Goal: Use online tool/utility: Utilize a website feature to perform a specific function

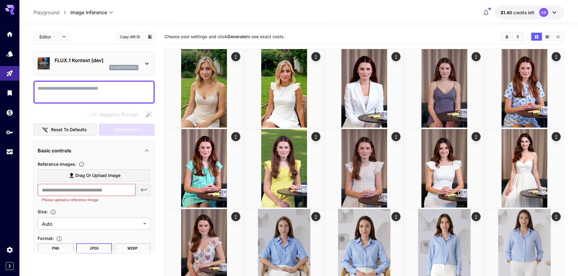
click at [123, 177] on label "Drag or upload image" at bounding box center [94, 176] width 113 height 12
click at [0, 0] on input "Drag or upload image" at bounding box center [0, 0] width 0 height 0
type input "**********"
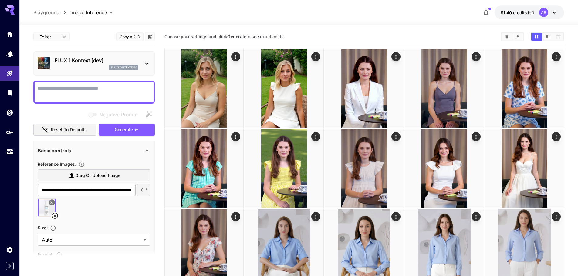
click at [72, 91] on textarea "Negative Prompt" at bounding box center [94, 92] width 113 height 15
paste textarea "**********"
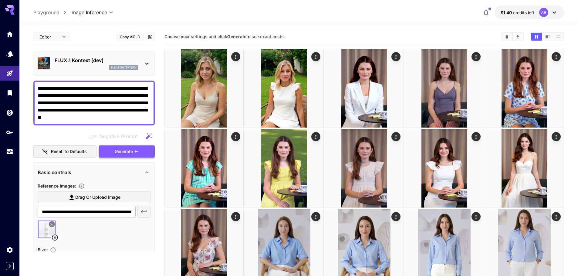
click at [119, 153] on span "Generate" at bounding box center [124, 152] width 18 height 8
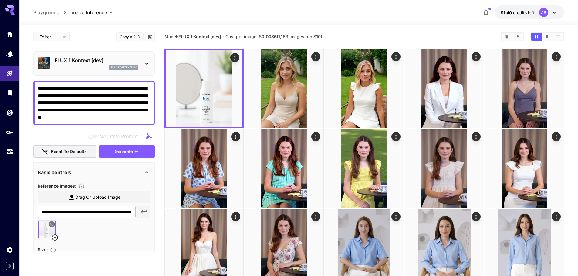
click at [143, 97] on textarea "**********" at bounding box center [94, 103] width 113 height 36
drag, startPoint x: 142, startPoint y: 117, endPoint x: 37, endPoint y: 86, distance: 109.8
click at [37, 86] on div "**********" at bounding box center [93, 103] width 121 height 45
paste textarea
click at [123, 154] on span "Generate" at bounding box center [124, 152] width 18 height 8
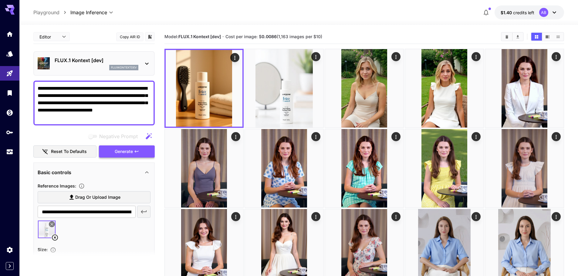
click at [113, 154] on button "Generate" at bounding box center [127, 152] width 56 height 12
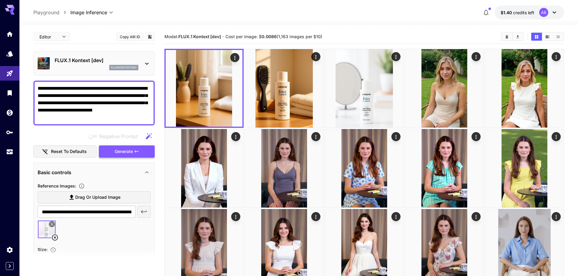
click at [131, 151] on span "Generate" at bounding box center [124, 152] width 18 height 8
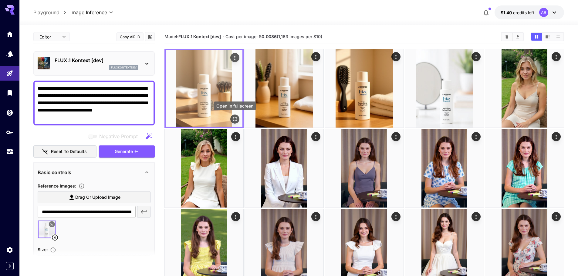
click at [235, 120] on icon "Open in fullscreen" at bounding box center [235, 119] width 6 height 6
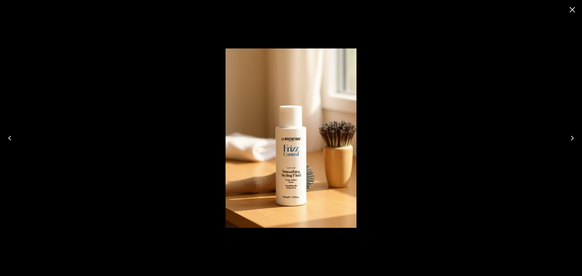
click at [574, 13] on icon "Close" at bounding box center [573, 10] width 10 height 10
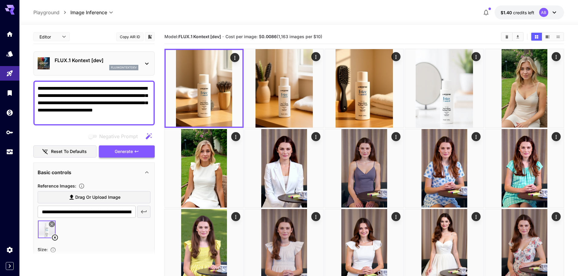
click at [119, 153] on span "Generate" at bounding box center [124, 152] width 18 height 8
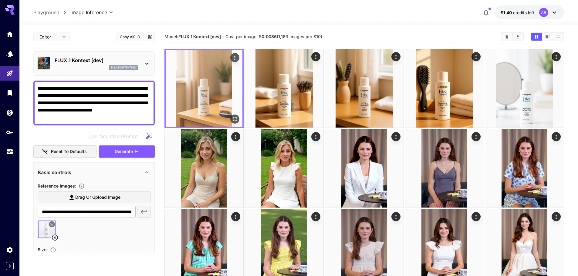
click at [232, 116] on icon "Open in fullscreen" at bounding box center [235, 119] width 6 height 6
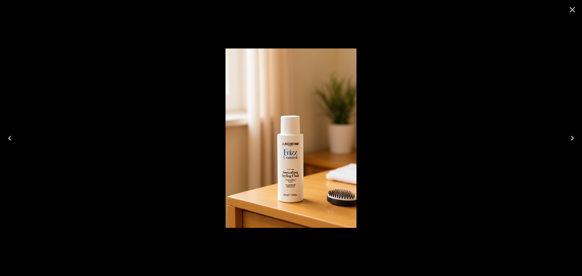
click at [571, 10] on icon "Close" at bounding box center [573, 10] width 10 height 10
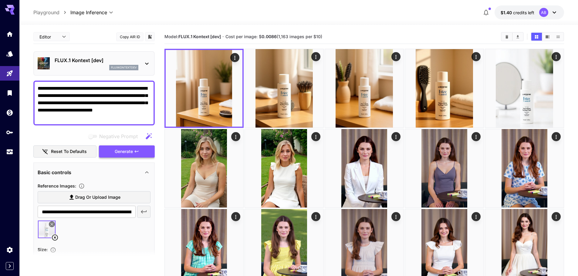
click at [119, 152] on span "Generate" at bounding box center [124, 152] width 18 height 8
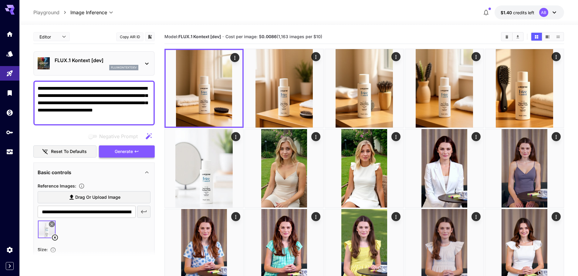
click at [128, 151] on span "Generate" at bounding box center [124, 152] width 18 height 8
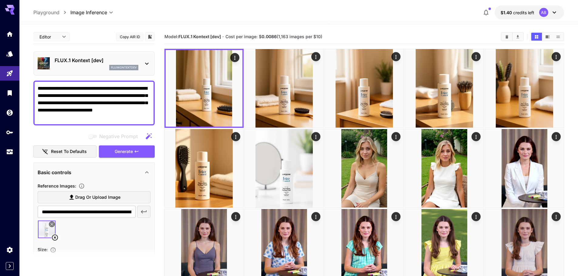
drag, startPoint x: 63, startPoint y: 117, endPoint x: 5, endPoint y: 64, distance: 79.0
paste textarea "******"
click at [137, 152] on icon "button" at bounding box center [136, 151] width 5 height 5
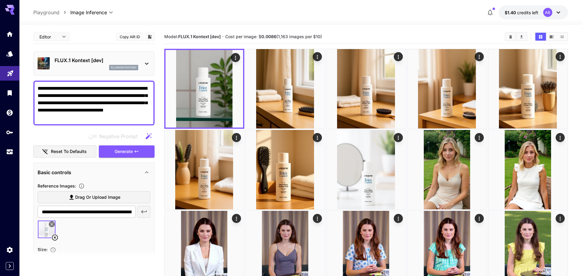
drag, startPoint x: 68, startPoint y: 118, endPoint x: 16, endPoint y: 71, distance: 69.8
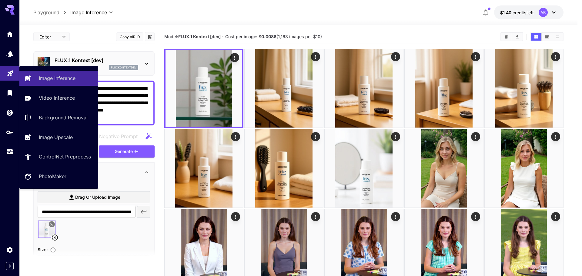
paste textarea "*********"
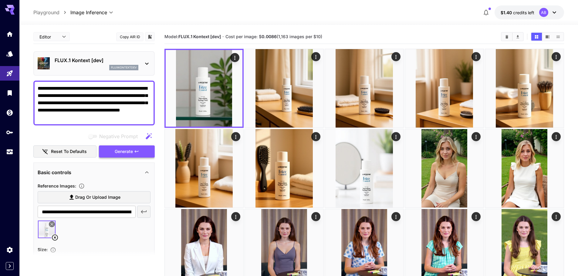
click at [132, 150] on span "Generate" at bounding box center [124, 152] width 18 height 8
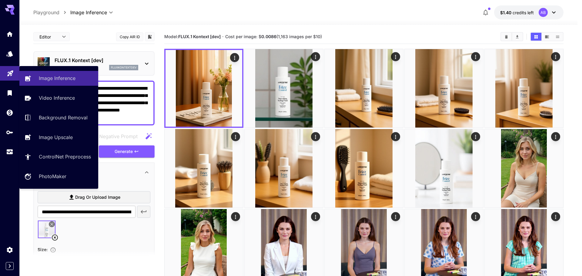
drag, startPoint x: 100, startPoint y: 120, endPoint x: 0, endPoint y: 70, distance: 112.2
paste textarea
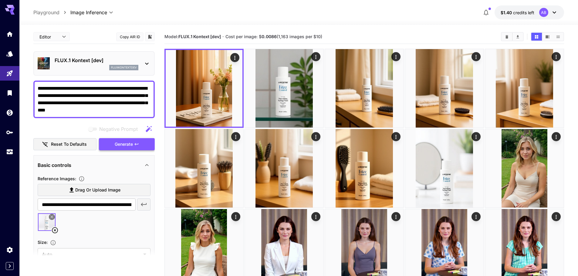
click at [129, 142] on span "Generate" at bounding box center [124, 145] width 18 height 8
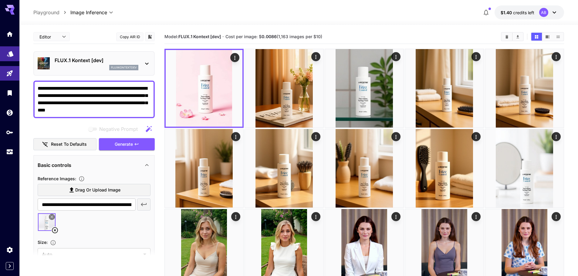
drag, startPoint x: 118, startPoint y: 110, endPoint x: 0, endPoint y: 58, distance: 128.9
paste textarea
type textarea "**********"
drag, startPoint x: 133, startPoint y: 142, endPoint x: 126, endPoint y: 139, distance: 7.1
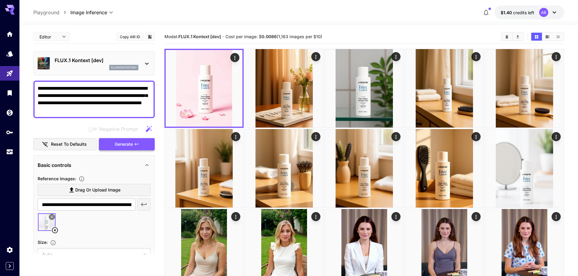
click at [133, 142] on button "Generate" at bounding box center [127, 144] width 56 height 12
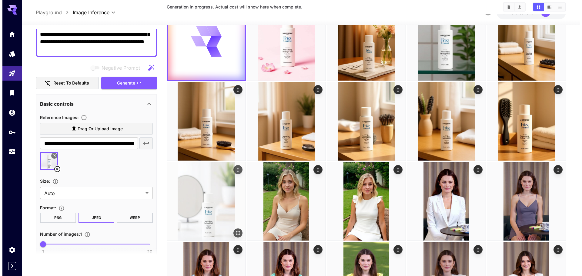
scroll to position [61, 0]
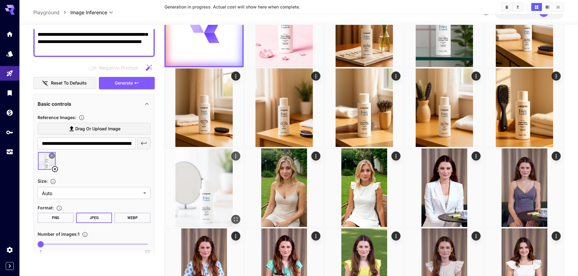
click at [241, 219] on img at bounding box center [204, 188] width 79 height 79
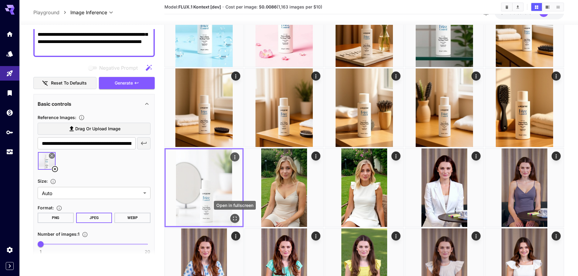
click at [234, 218] on icon "Open in fullscreen" at bounding box center [235, 219] width 6 height 6
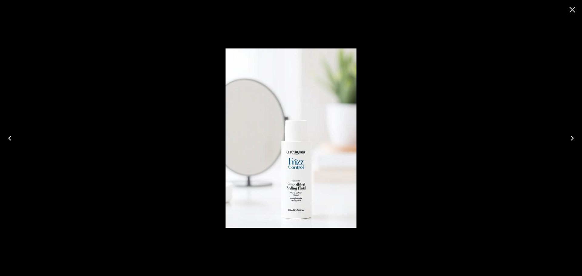
click at [574, 10] on icon "Close" at bounding box center [573, 10] width 10 height 10
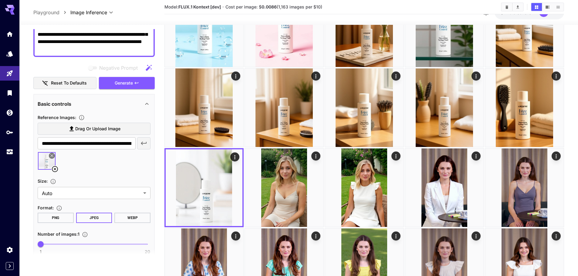
click at [42, 161] on img at bounding box center [47, 161] width 18 height 18
click at [51, 156] on icon at bounding box center [52, 156] width 4 height 4
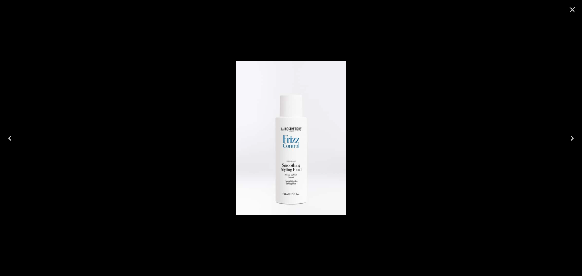
click at [572, 7] on icon "Close" at bounding box center [573, 10] width 10 height 10
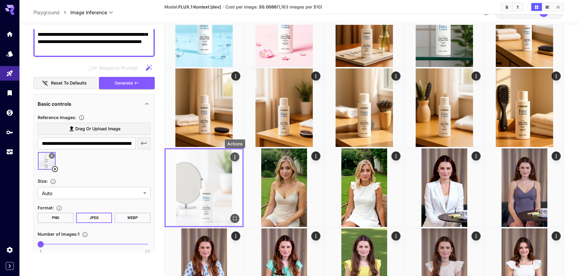
click at [234, 158] on icon "Actions" at bounding box center [235, 157] width 6 height 6
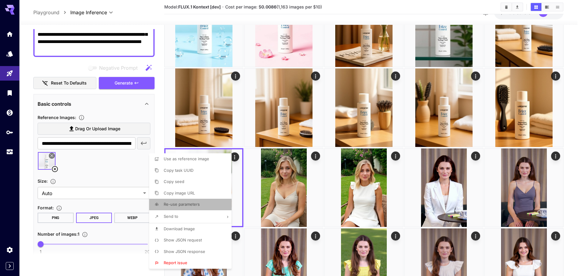
click at [191, 204] on span "Re-use parameters" at bounding box center [182, 204] width 36 height 5
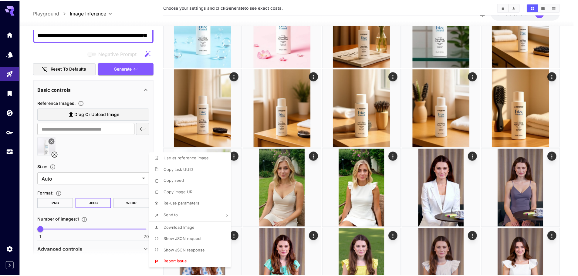
scroll to position [57, 0]
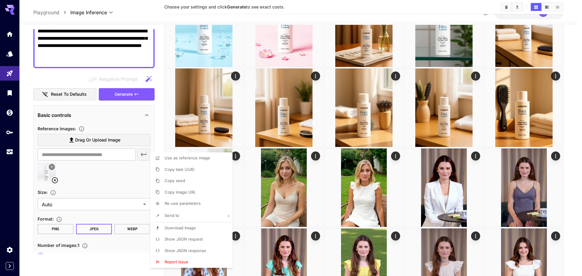
click at [98, 174] on div at bounding box center [291, 138] width 582 height 276
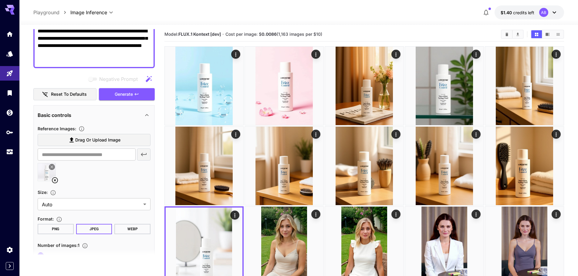
scroll to position [0, 0]
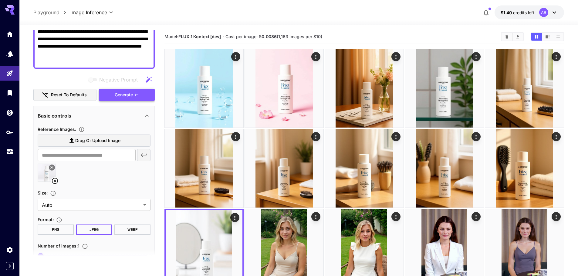
click at [136, 95] on icon "button" at bounding box center [136, 95] width 5 height 5
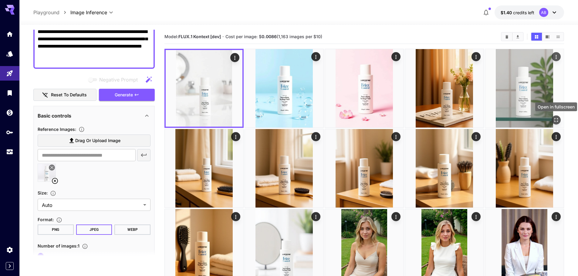
click at [557, 118] on icon "Open in fullscreen" at bounding box center [556, 120] width 6 height 6
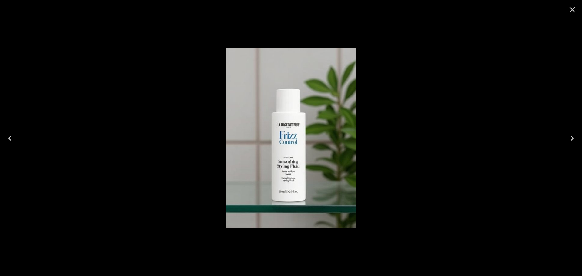
click at [570, 10] on icon "Close" at bounding box center [573, 10] width 10 height 10
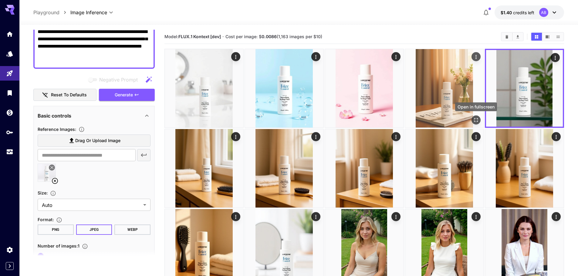
click at [473, 118] on button "Open in fullscreen" at bounding box center [475, 120] width 9 height 9
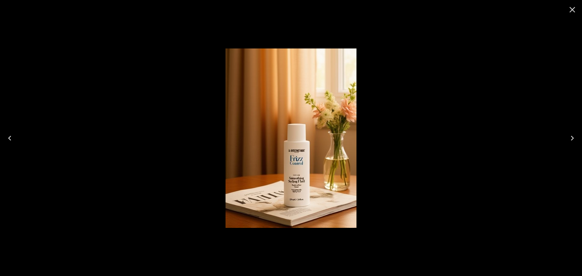
click at [573, 12] on icon "Close" at bounding box center [573, 10] width 10 height 10
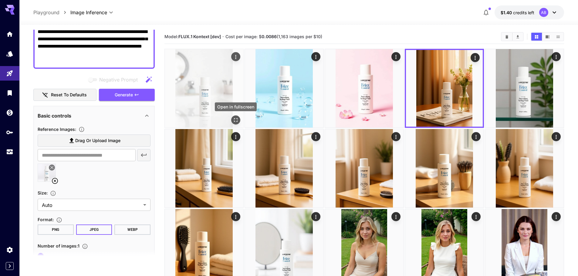
click at [233, 119] on icon "Open in fullscreen" at bounding box center [236, 120] width 6 height 6
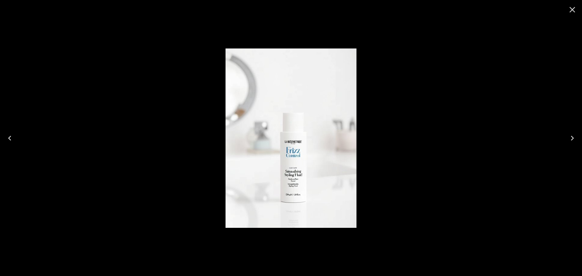
click at [573, 10] on icon "Close" at bounding box center [573, 10] width 6 height 6
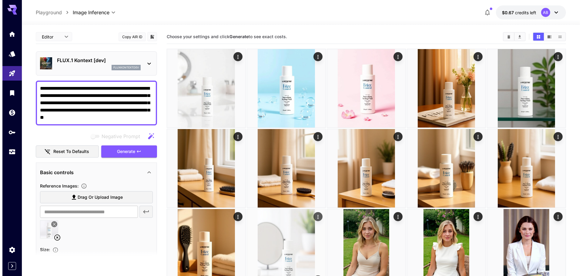
scroll to position [91, 0]
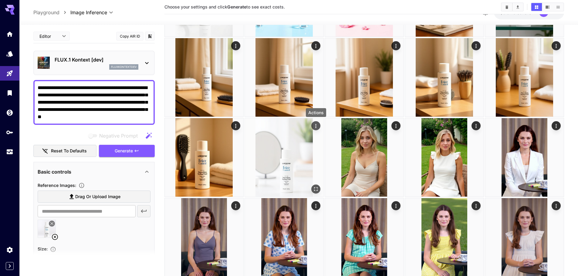
click at [316, 126] on icon "Actions" at bounding box center [316, 126] width 6 height 6
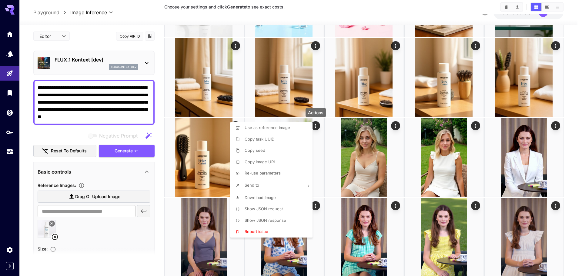
click at [263, 175] on span "Re-use parameters" at bounding box center [263, 173] width 36 height 5
click at [54, 238] on div at bounding box center [291, 138] width 582 height 276
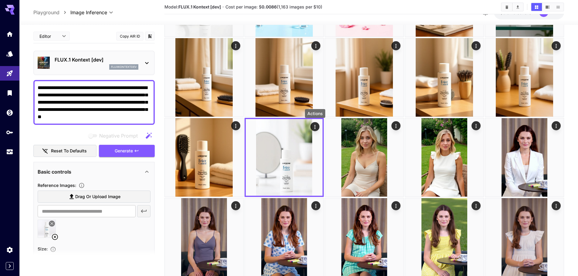
click at [56, 238] on icon at bounding box center [55, 237] width 6 height 6
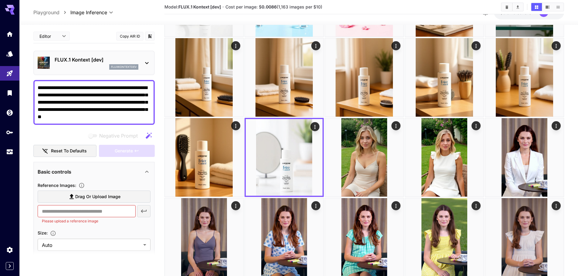
click at [88, 195] on span "Drag or upload image" at bounding box center [97, 197] width 45 height 8
click at [0, 0] on input "Drag or upload image" at bounding box center [0, 0] width 0 height 0
type input "**********"
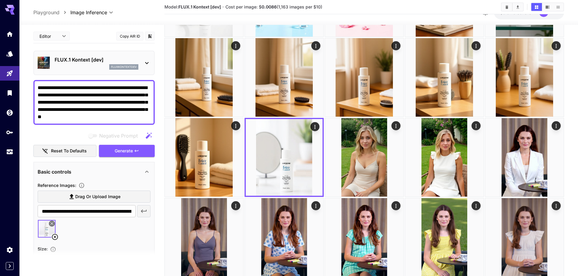
click at [99, 64] on div "FLUX.1 Kontext [dev] fluxkontextdev" at bounding box center [97, 63] width 84 height 14
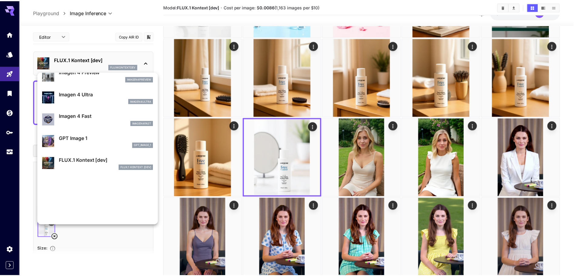
scroll to position [303, 0]
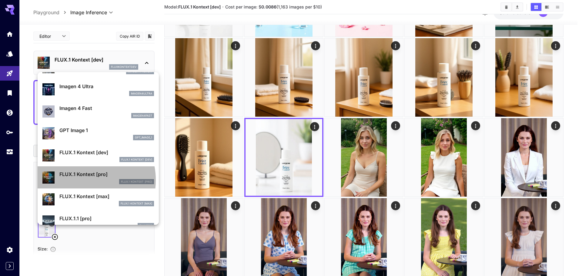
click at [83, 180] on div "FLUX.1 Kontext [pro]" at bounding box center [106, 181] width 95 height 5
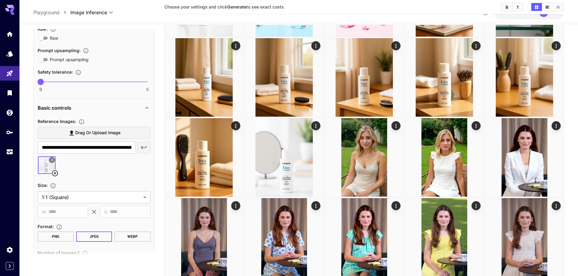
scroll to position [182, 0]
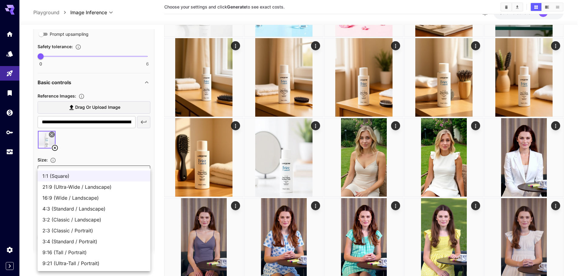
click at [58, 249] on span "9:16 (Tall / Portrait)" at bounding box center [93, 252] width 103 height 7
type input "**********"
type input "***"
type input "****"
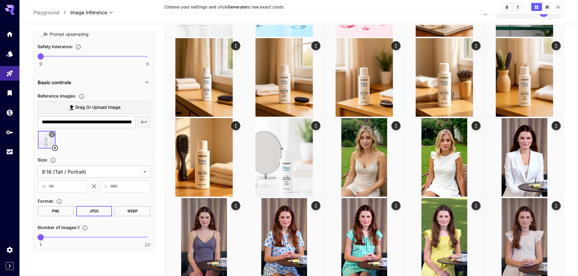
click at [103, 138] on div at bounding box center [94, 142] width 113 height 23
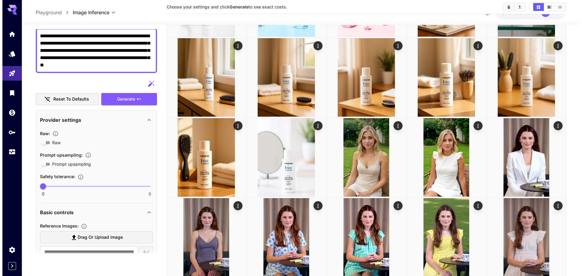
scroll to position [0, 0]
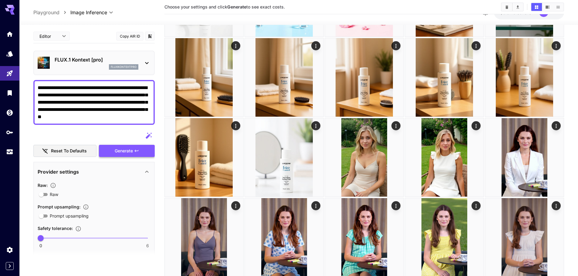
click at [120, 150] on span "Generate" at bounding box center [124, 151] width 18 height 8
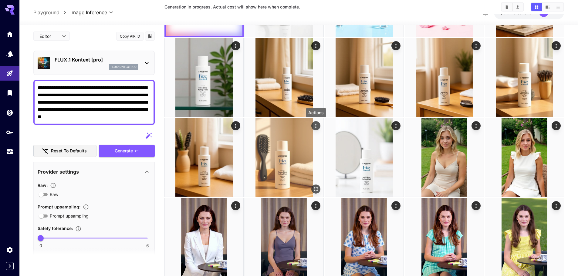
click at [316, 126] on icon "Actions" at bounding box center [315, 126] width 1 height 4
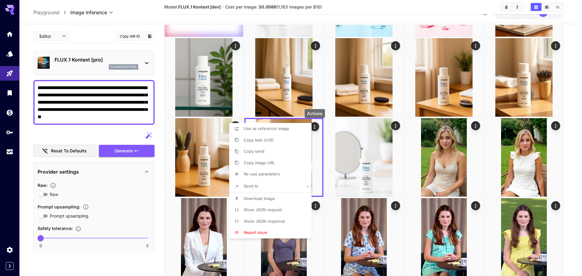
click at [264, 176] on span "Re-use parameters" at bounding box center [262, 174] width 36 height 5
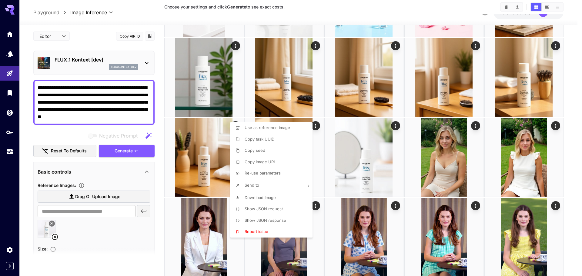
click at [99, 64] on div at bounding box center [291, 138] width 582 height 276
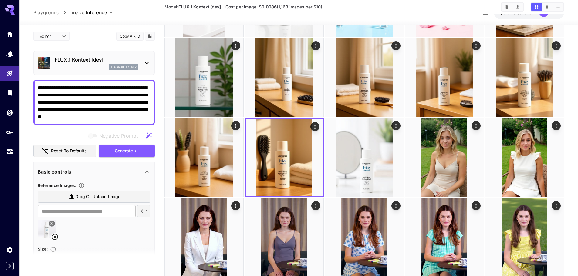
click at [151, 65] on div "FLUX.1 Kontext [dev] fluxkontextdev" at bounding box center [93, 63] width 121 height 25
click at [142, 58] on div "FLUX.1 Kontext [dev] fluxkontextdev" at bounding box center [94, 63] width 113 height 19
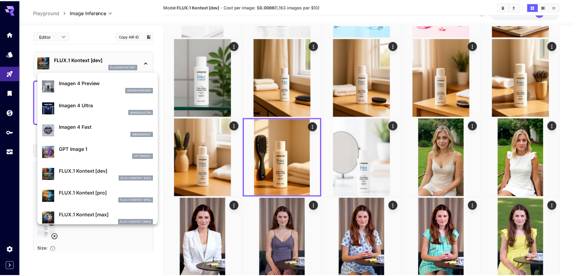
scroll to position [303, 0]
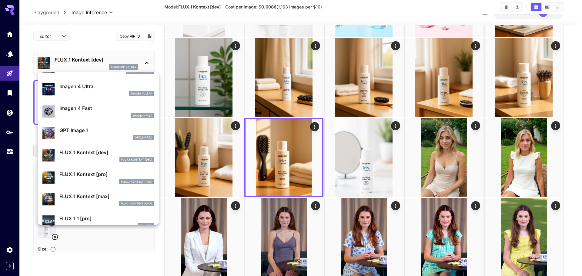
click at [93, 176] on p "FLUX.1 Kontext [pro]" at bounding box center [106, 174] width 95 height 7
type input "**********"
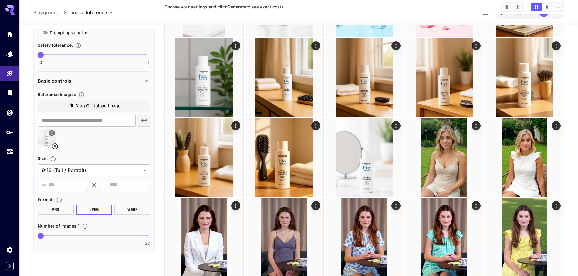
scroll to position [65, 0]
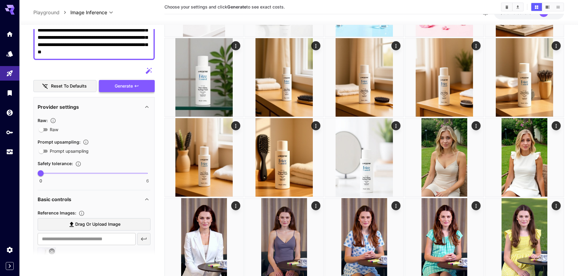
click at [127, 84] on span "Generate" at bounding box center [124, 87] width 18 height 8
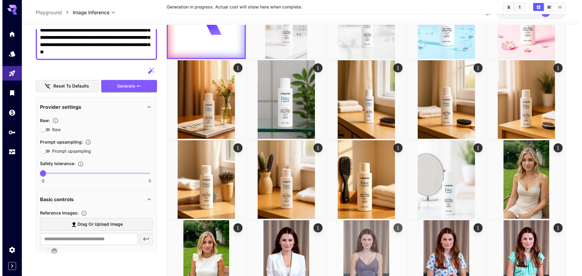
scroll to position [0, 0]
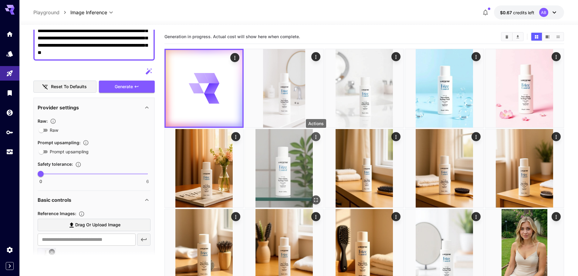
click at [317, 136] on icon "Actions" at bounding box center [316, 137] width 6 height 6
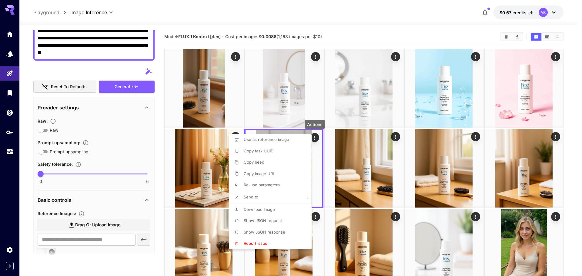
click at [255, 181] on li "Re-use parameters" at bounding box center [272, 186] width 86 height 12
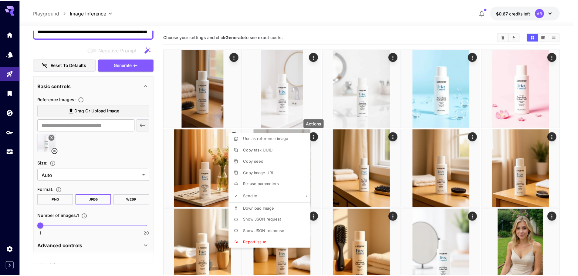
scroll to position [61, 0]
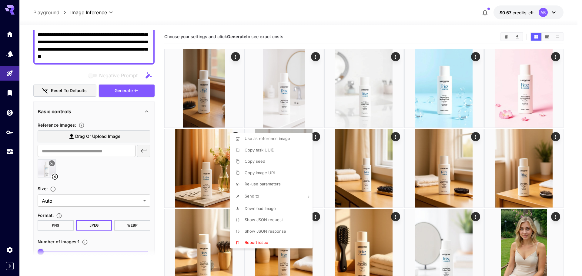
click at [66, 69] on div at bounding box center [291, 138] width 582 height 276
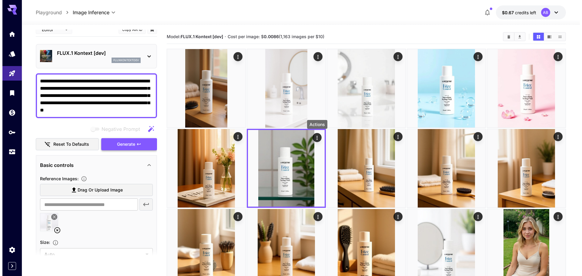
scroll to position [0, 0]
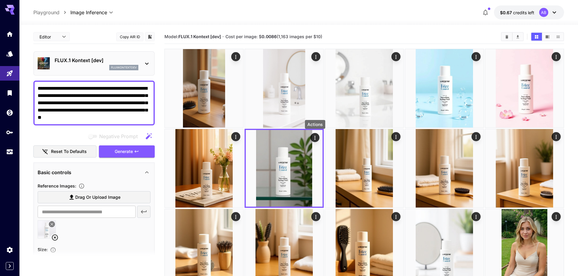
click at [74, 55] on div "FLUX.1 Kontext [dev] fluxkontextdev" at bounding box center [94, 63] width 113 height 19
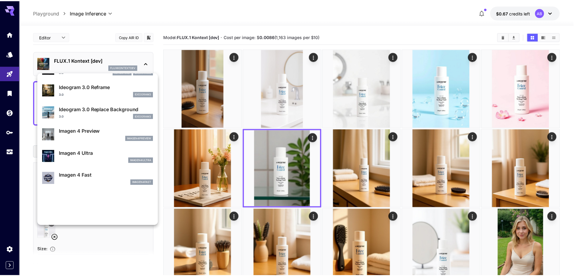
scroll to position [364, 0]
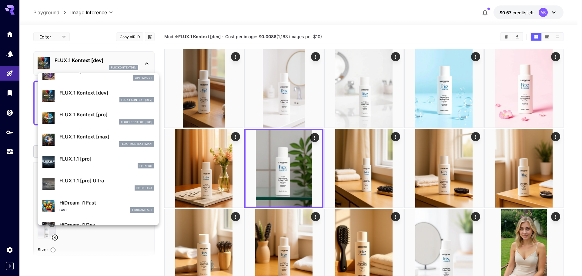
click at [94, 115] on p "FLUX.1 Kontext [pro]" at bounding box center [106, 114] width 95 height 7
type input "**********"
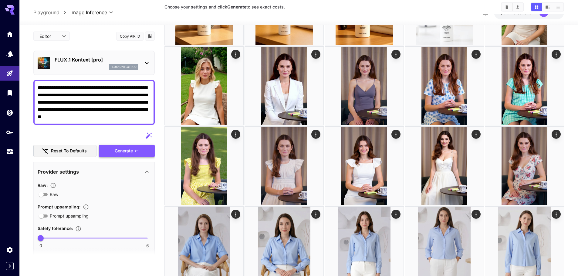
drag, startPoint x: 120, startPoint y: 154, endPoint x: 161, endPoint y: 164, distance: 42.2
click at [120, 153] on span "Generate" at bounding box center [124, 151] width 18 height 8
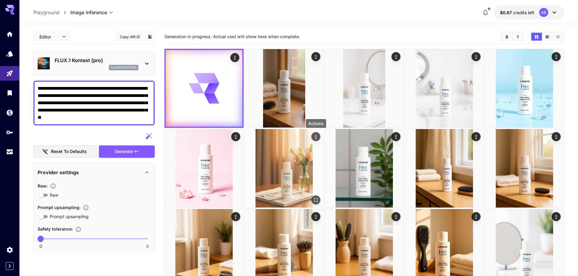
click at [312, 136] on button "Actions" at bounding box center [315, 136] width 9 height 9
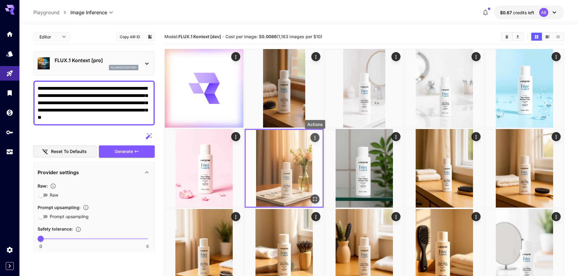
click at [313, 137] on icon "Actions" at bounding box center [315, 138] width 6 height 6
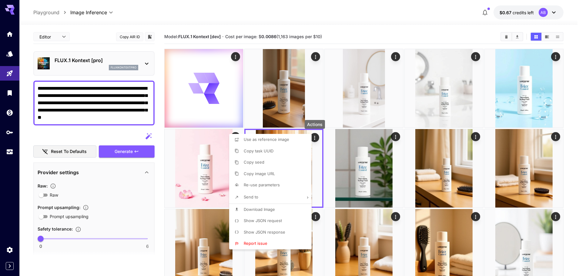
click at [255, 185] on span "Re-use parameters" at bounding box center [262, 185] width 36 height 5
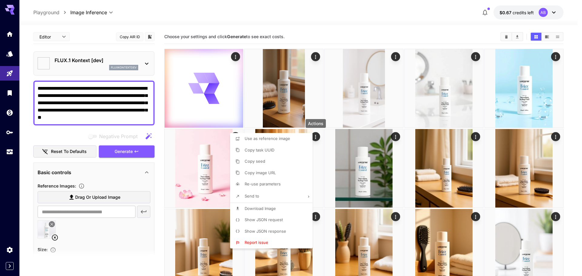
type input "****"
type input "*******"
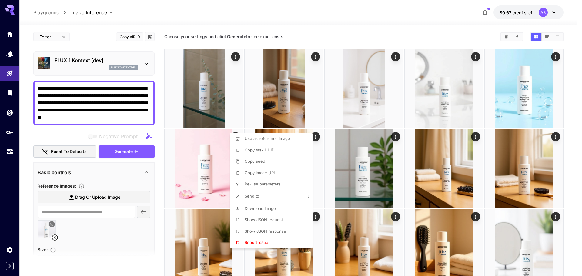
click at [146, 64] on div at bounding box center [291, 138] width 582 height 276
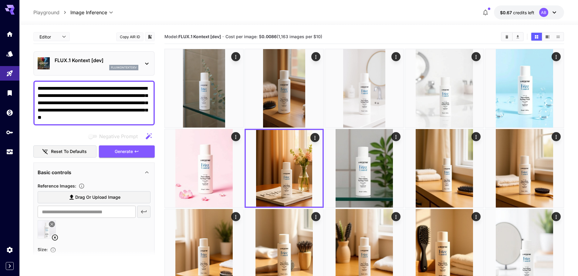
click at [146, 63] on icon at bounding box center [146, 63] width 7 height 7
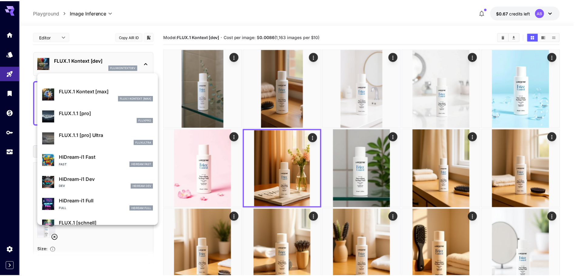
scroll to position [364, 0]
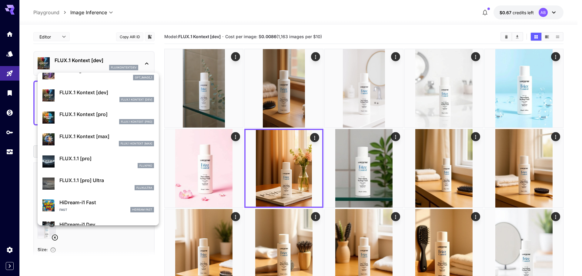
click at [84, 121] on div "FLUX.1 Kontext [pro]" at bounding box center [106, 121] width 95 height 5
type input "**********"
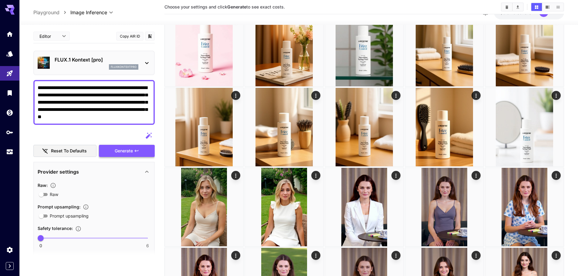
click at [110, 150] on button "Generate" at bounding box center [127, 151] width 56 height 12
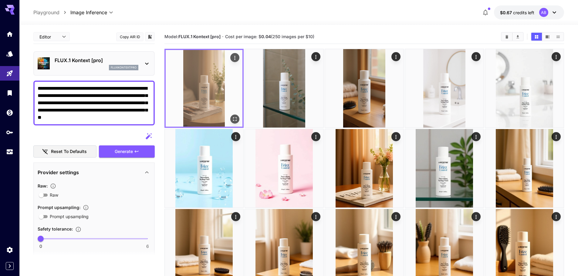
click at [234, 120] on icon "Open in fullscreen" at bounding box center [235, 119] width 6 height 6
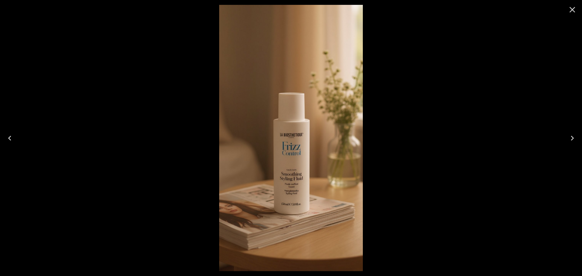
click at [572, 10] on icon "Close" at bounding box center [573, 10] width 10 height 10
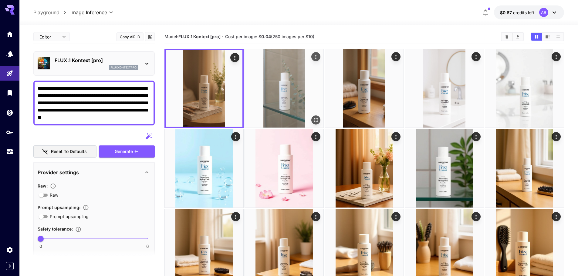
click at [315, 119] on icon "Open in fullscreen" at bounding box center [316, 120] width 6 height 6
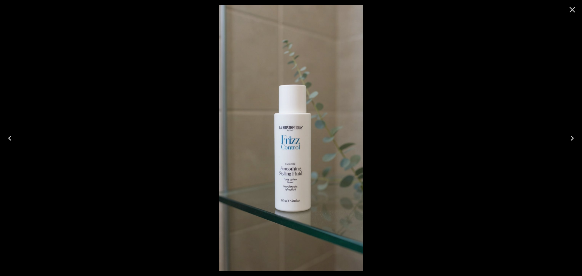
drag, startPoint x: 574, startPoint y: 10, endPoint x: 582, endPoint y: 14, distance: 8.8
click at [574, 10] on icon "Close" at bounding box center [573, 10] width 10 height 10
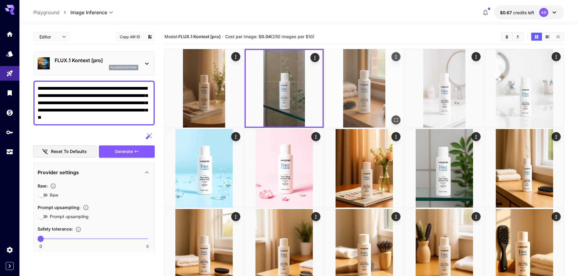
click at [397, 120] on icon "Open in fullscreen" at bounding box center [396, 120] width 6 height 6
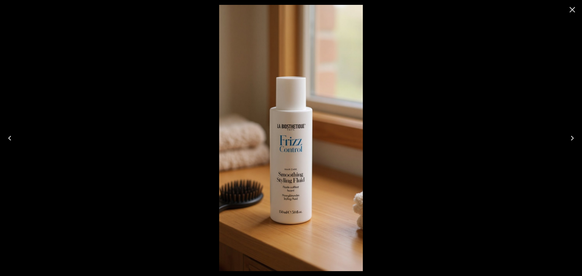
click at [570, 8] on icon "Close" at bounding box center [573, 10] width 10 height 10
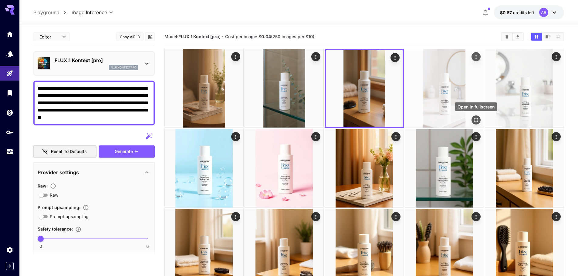
click at [477, 117] on icon "Open in fullscreen" at bounding box center [476, 120] width 6 height 6
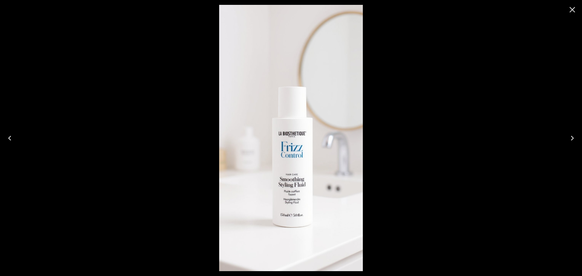
click at [572, 8] on icon "Close" at bounding box center [573, 10] width 6 height 6
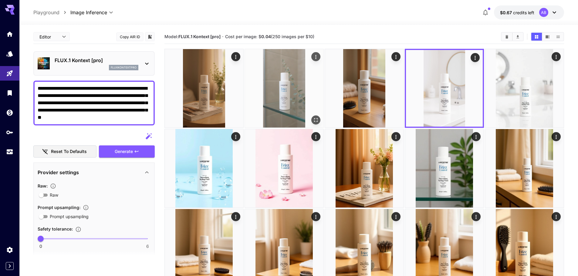
click at [315, 54] on icon "Actions" at bounding box center [316, 57] width 6 height 6
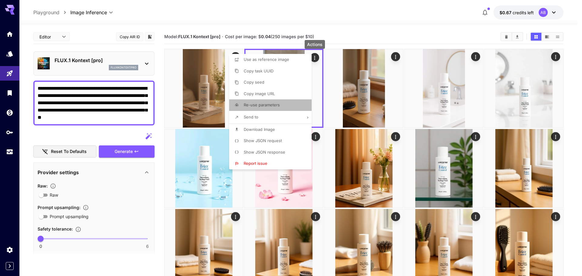
click at [264, 104] on span "Re-use parameters" at bounding box center [262, 105] width 36 height 5
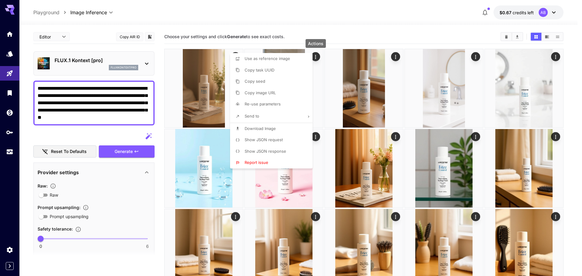
click at [161, 180] on div at bounding box center [291, 138] width 582 height 276
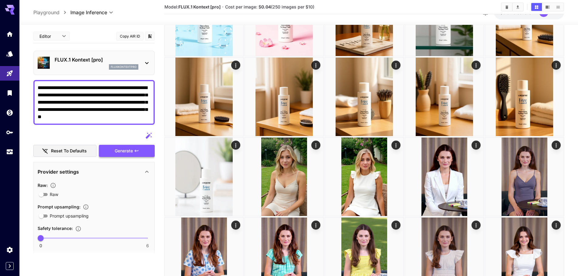
click at [124, 152] on span "Generate" at bounding box center [124, 151] width 18 height 8
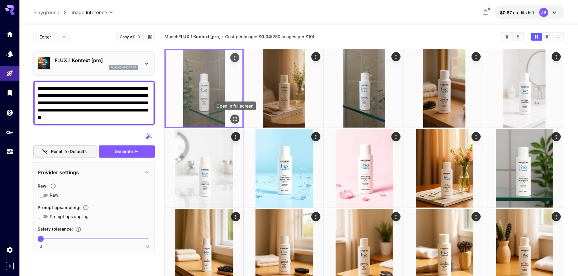
click at [234, 120] on icon "Open in fullscreen" at bounding box center [235, 119] width 6 height 6
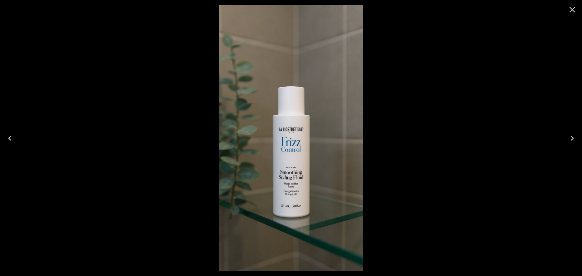
click at [573, 9] on icon "Close" at bounding box center [573, 10] width 6 height 6
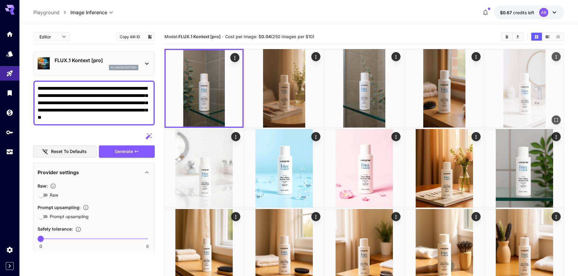
click at [555, 117] on icon "Open in fullscreen" at bounding box center [556, 120] width 6 height 6
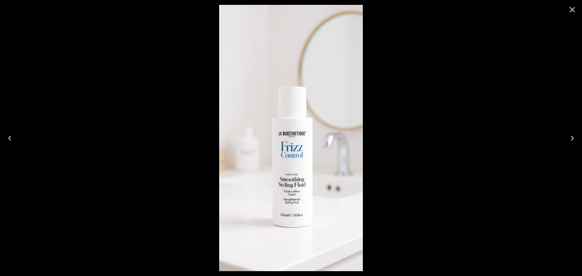
click at [578, 10] on div at bounding box center [572, 9] width 19 height 19
click at [571, 9] on icon "Close" at bounding box center [573, 10] width 10 height 10
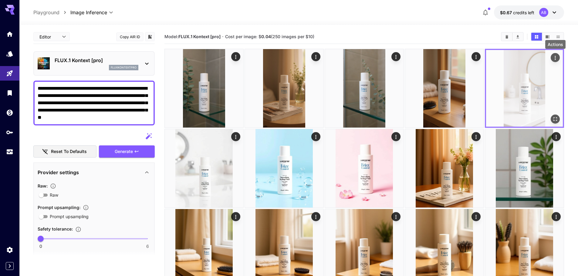
click at [554, 57] on icon "Actions" at bounding box center [555, 58] width 6 height 6
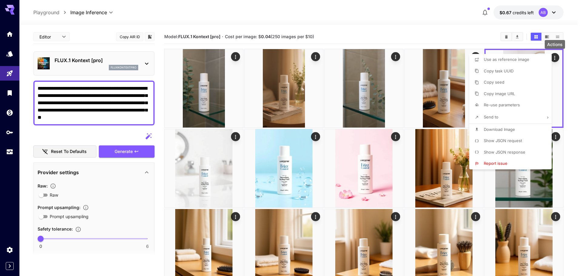
click at [512, 93] on span "Copy image URL" at bounding box center [499, 93] width 31 height 5
click at [10, 72] on div at bounding box center [291, 138] width 582 height 276
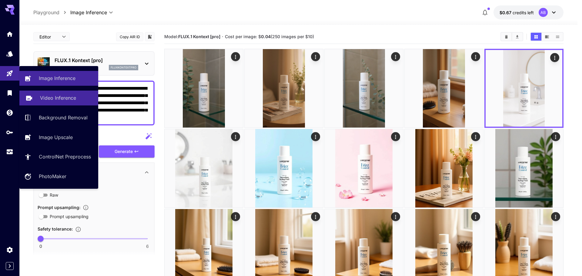
click at [36, 99] on link "Video Inference" at bounding box center [58, 98] width 79 height 15
type input "**********"
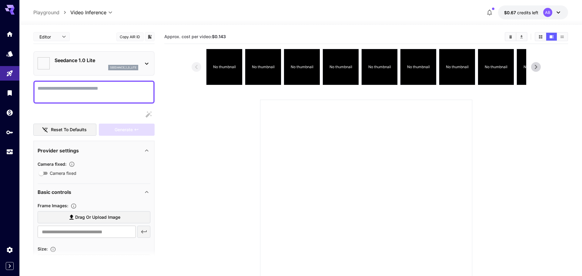
type input "*"
type input "**"
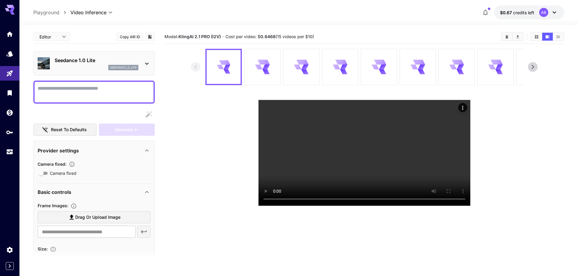
click at [147, 64] on icon at bounding box center [146, 64] width 3 height 2
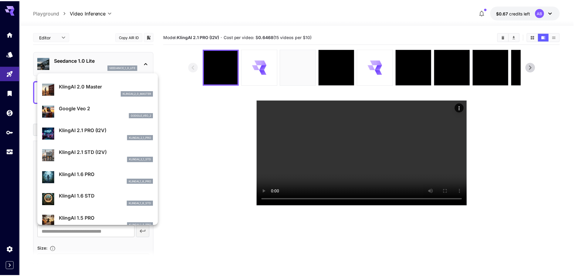
scroll to position [213, 0]
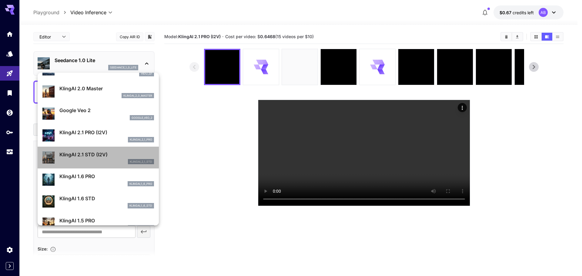
click at [98, 153] on p "KlingAI 2.1 STD (I2V)" at bounding box center [106, 154] width 95 height 7
type input "**********"
type input "****"
type input "***"
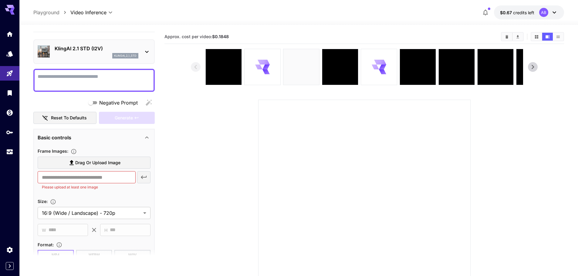
scroll to position [61, 0]
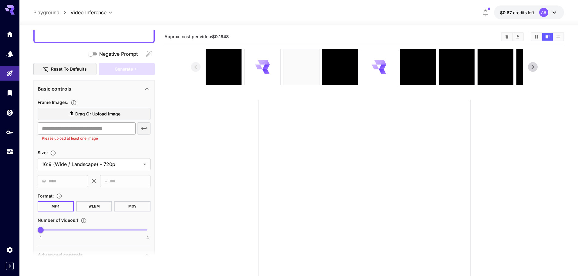
click at [74, 133] on input "text" at bounding box center [87, 129] width 98 height 12
paste input "**********"
type input "**********"
click at [147, 128] on icon "button" at bounding box center [143, 128] width 7 height 7
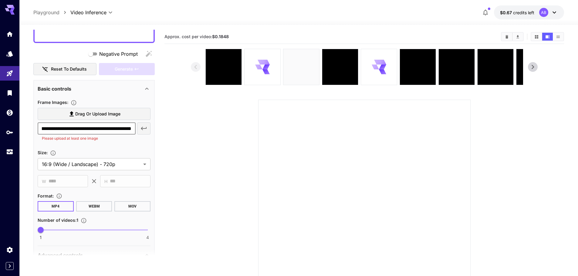
scroll to position [0, 0]
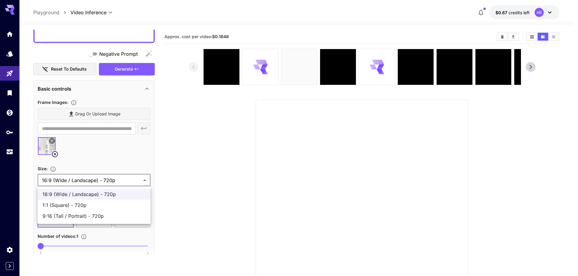
click at [145, 179] on body "**********" at bounding box center [289, 165] width 578 height 330
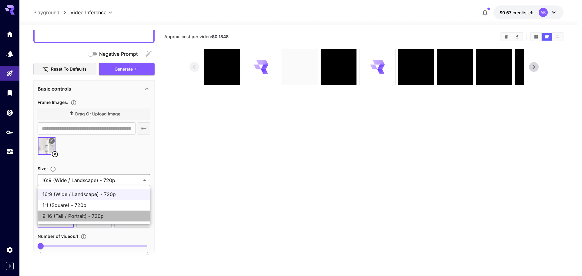
click at [83, 218] on span "9:16 (Tall / Portrait) - 720p" at bounding box center [93, 216] width 103 height 7
type input "**********"
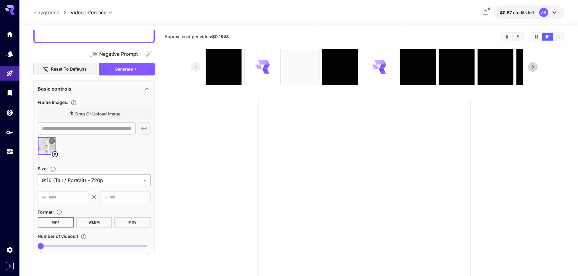
click at [113, 162] on div "**********" at bounding box center [94, 177] width 113 height 157
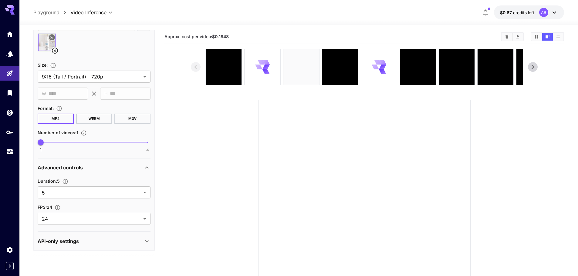
scroll to position [166, 0]
click at [145, 191] on body "**********" at bounding box center [289, 165] width 578 height 330
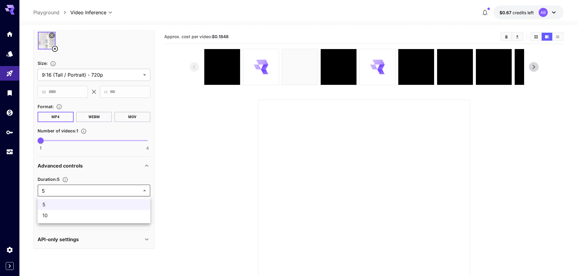
click at [75, 215] on span "10" at bounding box center [93, 215] width 103 height 7
type input "**"
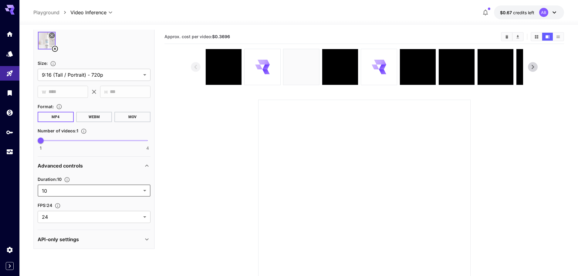
click at [98, 173] on div "Advanced controls" at bounding box center [94, 166] width 113 height 15
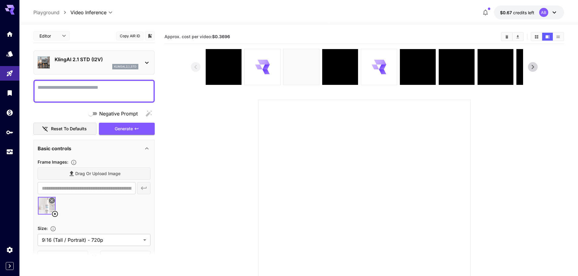
scroll to position [0, 0]
click at [52, 91] on textarea "Negative Prompt" at bounding box center [94, 92] width 113 height 15
paste textarea "**********"
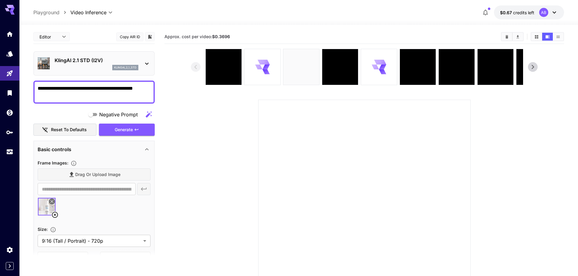
type textarea "**********"
click at [93, 219] on div at bounding box center [94, 209] width 113 height 23
click at [119, 131] on div "Generate" at bounding box center [127, 130] width 56 height 12
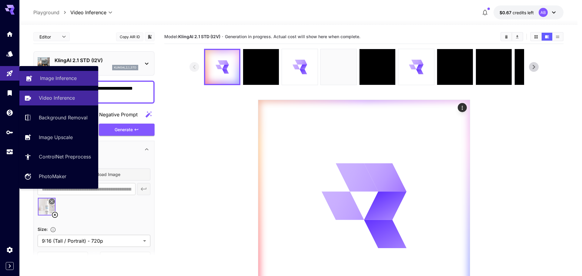
click at [45, 78] on p "Image Inference" at bounding box center [58, 78] width 37 height 7
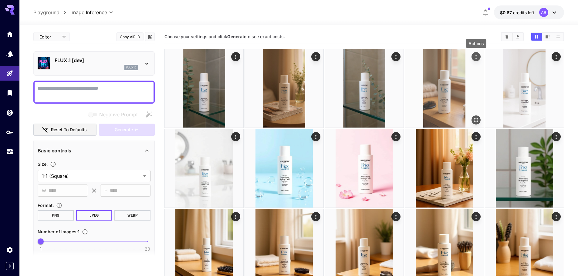
click at [477, 56] on icon "Actions" at bounding box center [476, 57] width 6 height 6
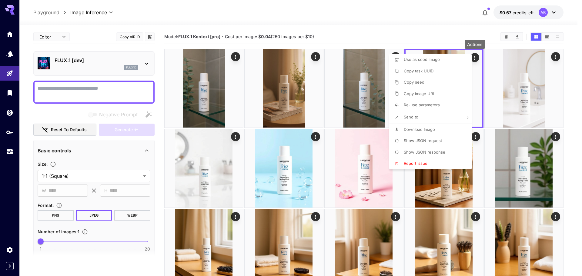
click at [427, 95] on span "Copy image URL" at bounding box center [419, 93] width 31 height 5
click at [438, 29] on div at bounding box center [291, 138] width 582 height 276
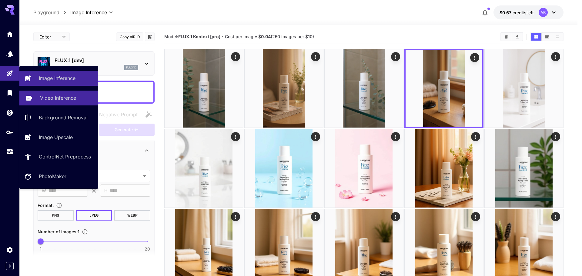
click at [53, 100] on p "Video Inference" at bounding box center [58, 97] width 36 height 7
type input "**********"
